Goal: Task Accomplishment & Management: Manage account settings

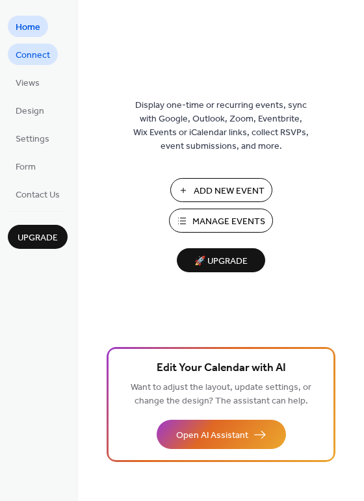
click at [42, 50] on span "Connect" at bounding box center [33, 56] width 34 height 14
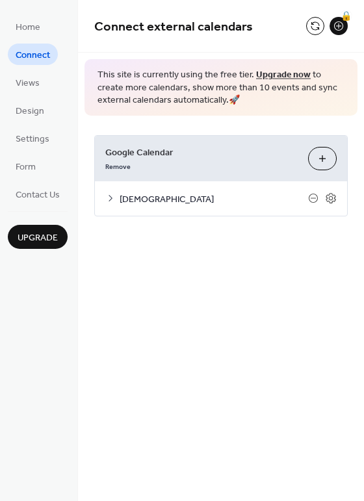
click at [26, 55] on span "Connect" at bounding box center [33, 56] width 34 height 14
click at [324, 157] on button "Choose Calendars" at bounding box center [322, 158] width 29 height 23
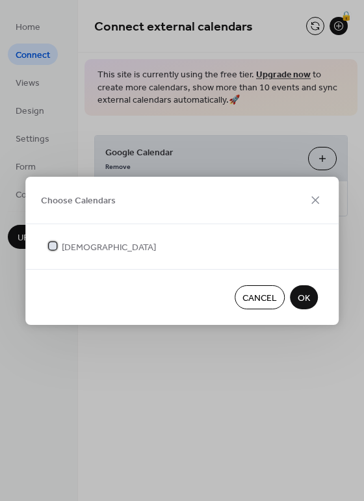
click at [102, 246] on span "[DEMOGRAPHIC_DATA]" at bounding box center [109, 247] width 94 height 14
click at [260, 296] on span "Cancel" at bounding box center [259, 298] width 34 height 14
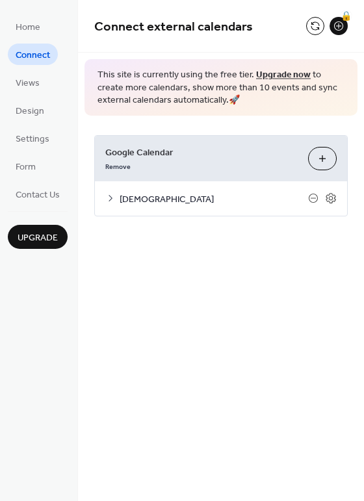
click at [319, 159] on button "Choose Calendars" at bounding box center [322, 158] width 29 height 23
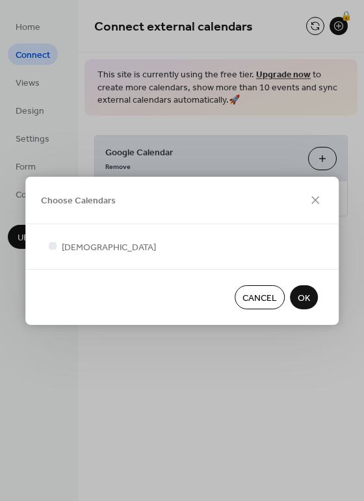
click at [267, 293] on span "Cancel" at bounding box center [259, 298] width 34 height 14
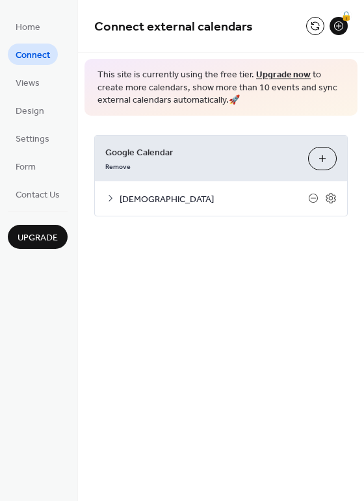
click at [110, 196] on icon at bounding box center [110, 198] width 4 height 6
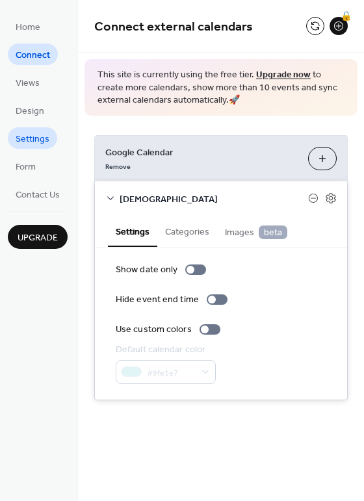
click at [36, 137] on span "Settings" at bounding box center [33, 140] width 34 height 14
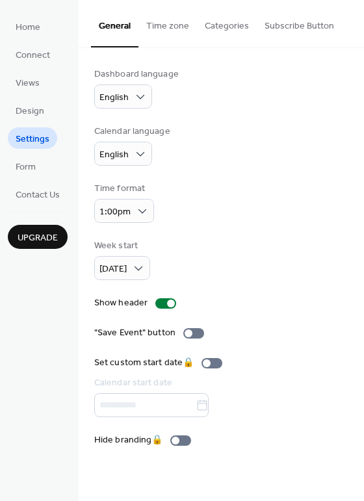
click at [114, 30] on button "General" at bounding box center [114, 23] width 47 height 47
click at [31, 165] on span "Form" at bounding box center [26, 167] width 20 height 14
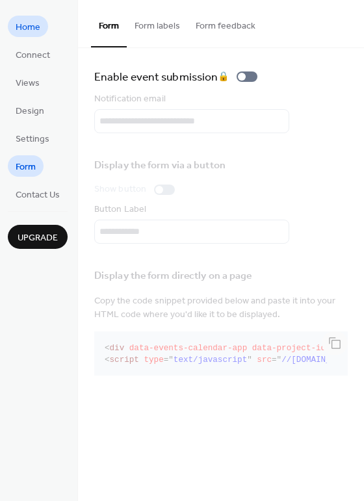
click at [21, 30] on span "Home" at bounding box center [28, 28] width 25 height 14
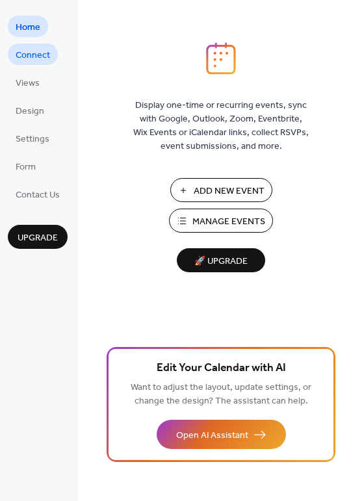
click at [20, 58] on span "Connect" at bounding box center [33, 56] width 34 height 14
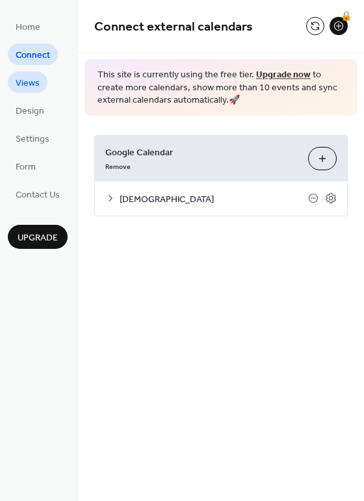
click at [28, 86] on span "Views" at bounding box center [28, 84] width 24 height 14
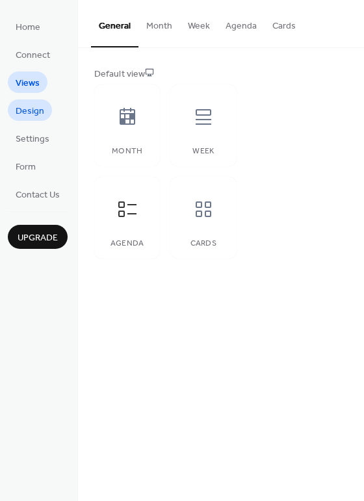
click at [32, 109] on span "Design" at bounding box center [30, 112] width 29 height 14
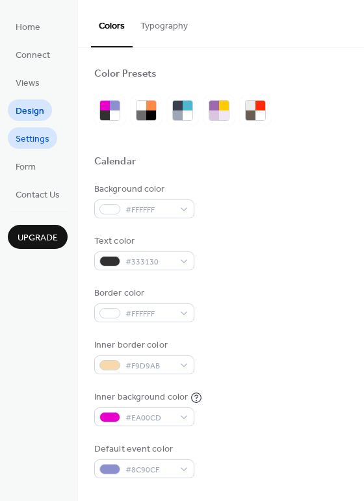
click at [34, 139] on span "Settings" at bounding box center [33, 140] width 34 height 14
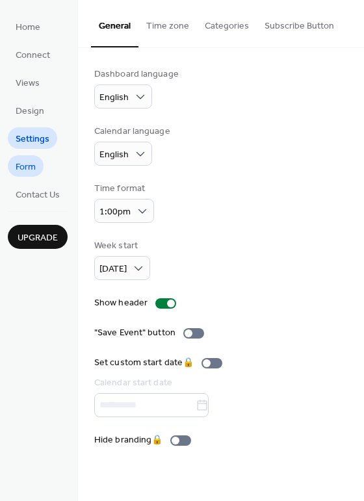
click at [27, 160] on span "Form" at bounding box center [26, 167] width 20 height 14
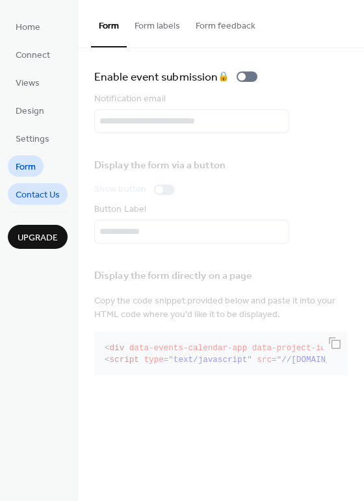
click at [37, 197] on span "Contact Us" at bounding box center [38, 195] width 44 height 14
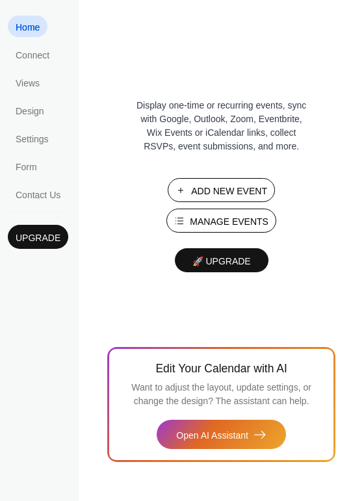
click at [220, 187] on span "Add New Event" at bounding box center [229, 191] width 76 height 14
click at [29, 58] on span "Connect" at bounding box center [33, 56] width 34 height 14
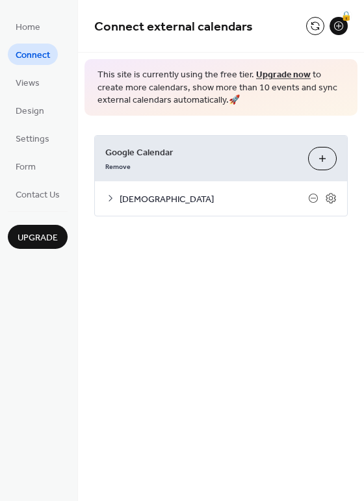
click at [271, 71] on link "Upgrade now" at bounding box center [283, 75] width 55 height 18
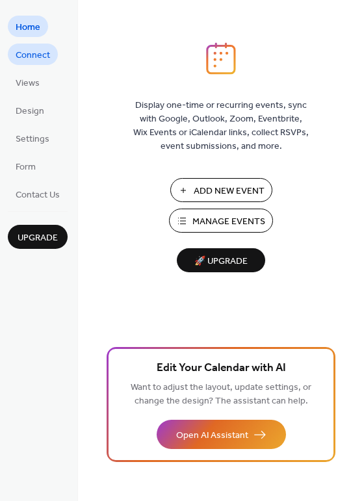
click at [36, 54] on span "Connect" at bounding box center [33, 56] width 34 height 14
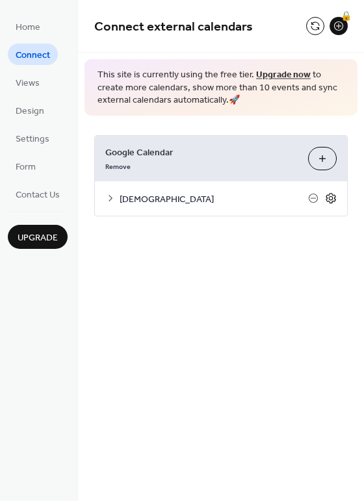
click at [328, 196] on icon at bounding box center [331, 198] width 12 height 12
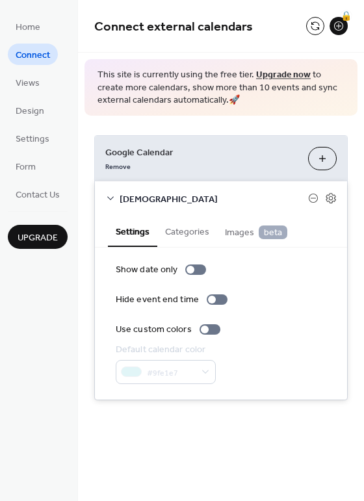
click at [248, 153] on span "Google Calendar" at bounding box center [201, 153] width 192 height 14
click at [325, 162] on button "Choose Calendars" at bounding box center [322, 158] width 29 height 23
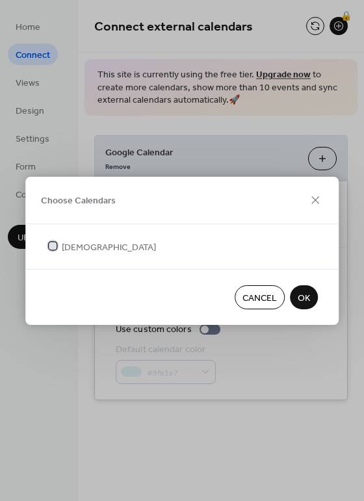
click at [52, 247] on icon at bounding box center [53, 245] width 5 height 3
click at [310, 296] on button "OK" at bounding box center [304, 297] width 28 height 24
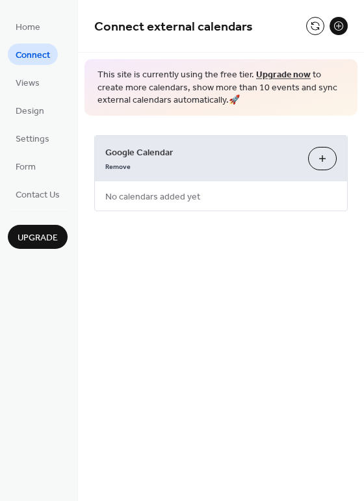
click at [320, 159] on button "Choose Calendars" at bounding box center [322, 158] width 29 height 23
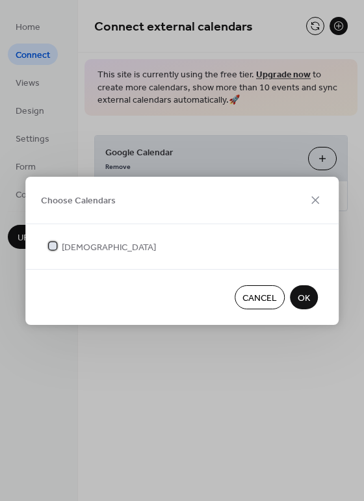
click at [84, 244] on span "Kirkcaldy Hope Church" at bounding box center [109, 247] width 94 height 14
click at [73, 247] on span "Kirkcaldy Hope Church" at bounding box center [109, 247] width 94 height 14
click at [120, 208] on div "Choose Calendars" at bounding box center [181, 200] width 313 height 47
click at [256, 296] on span "Cancel" at bounding box center [259, 298] width 34 height 14
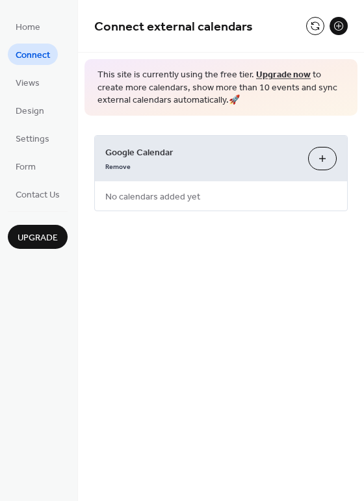
click at [143, 197] on span "No calendars added yet" at bounding box center [153, 196] width 116 height 29
click at [175, 196] on span "No calendars added yet" at bounding box center [153, 196] width 116 height 29
click at [320, 154] on button "Choose Calendars" at bounding box center [322, 158] width 29 height 23
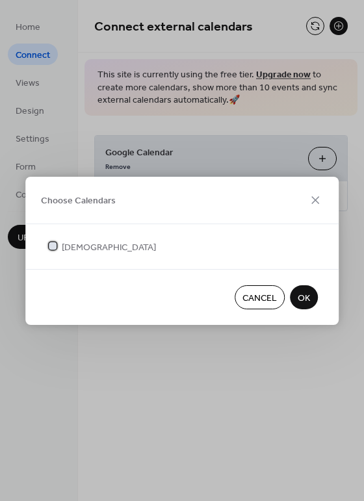
click at [112, 240] on span "Kirkcaldy Hope Church" at bounding box center [109, 247] width 94 height 14
click at [51, 248] on icon at bounding box center [52, 245] width 5 height 5
click at [301, 287] on button "OK" at bounding box center [304, 297] width 28 height 24
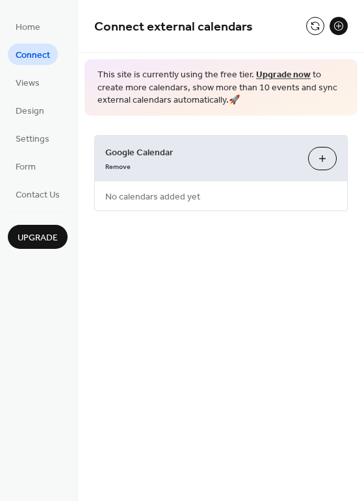
click at [144, 77] on span "This site is currently using the free tier. Upgrade now to create more calendar…" at bounding box center [220, 88] width 247 height 38
click at [23, 51] on span "Connect" at bounding box center [33, 56] width 34 height 14
click at [340, 24] on button at bounding box center [338, 26] width 18 height 18
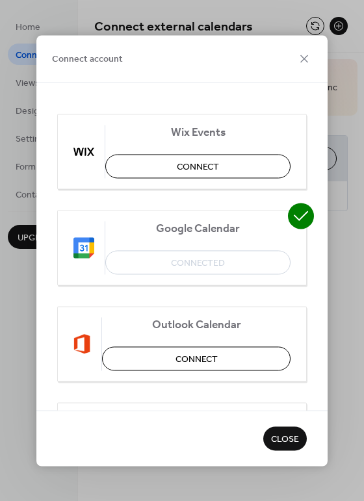
click at [190, 267] on div "Google Calendar Connected" at bounding box center [181, 247] width 249 height 75
click at [193, 259] on div "Google Calendar Connected" at bounding box center [181, 247] width 249 height 75
click at [281, 433] on span "Close" at bounding box center [285, 440] width 28 height 14
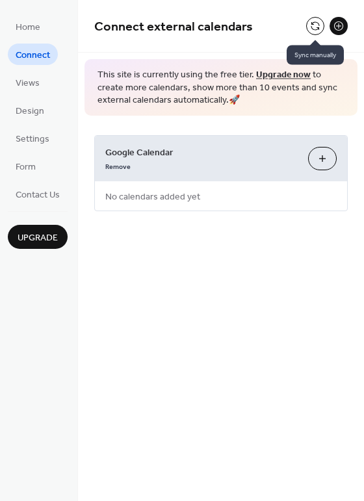
click at [313, 23] on button at bounding box center [315, 26] width 18 height 18
click at [312, 23] on button at bounding box center [315, 26] width 18 height 18
click at [212, 264] on div "Connect external calendars This site is currently using the free tier. Upgrade …" at bounding box center [221, 250] width 286 height 501
click at [317, 157] on button "Choose Calendars" at bounding box center [322, 158] width 29 height 23
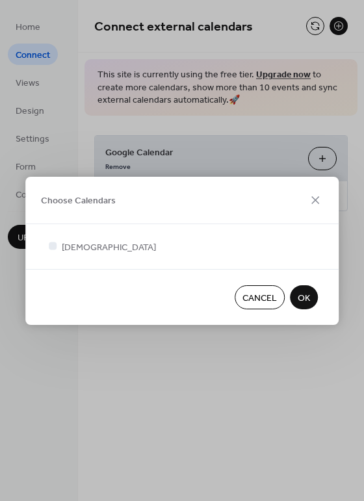
click at [265, 299] on span "Cancel" at bounding box center [259, 298] width 34 height 14
